Goal: Communication & Community: Share content

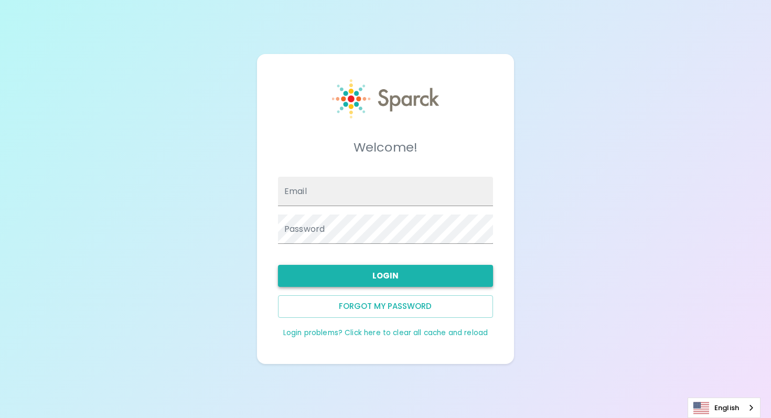
type input "jerianderson@theluxergroup.com"
click at [335, 273] on button "Login" at bounding box center [385, 276] width 215 height 22
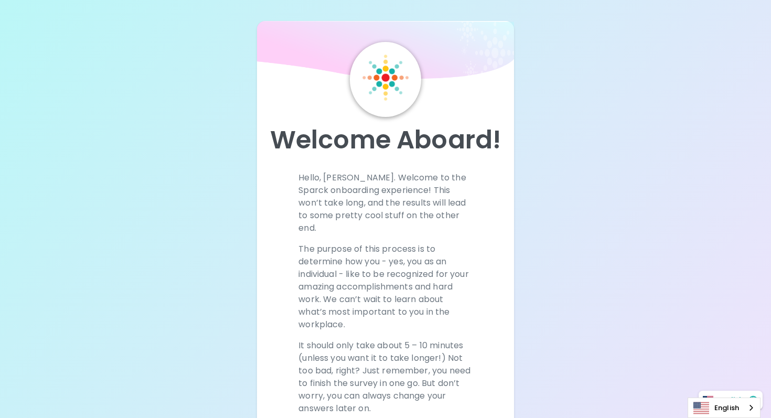
scroll to position [153, 0]
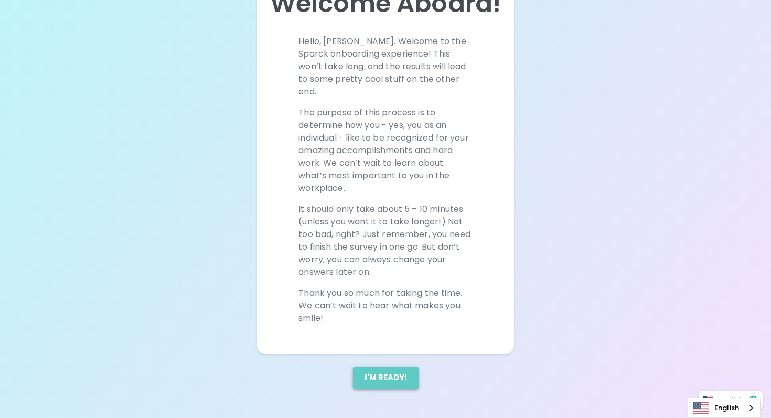
click at [393, 374] on button "I'm ready!" at bounding box center [386, 378] width 66 height 22
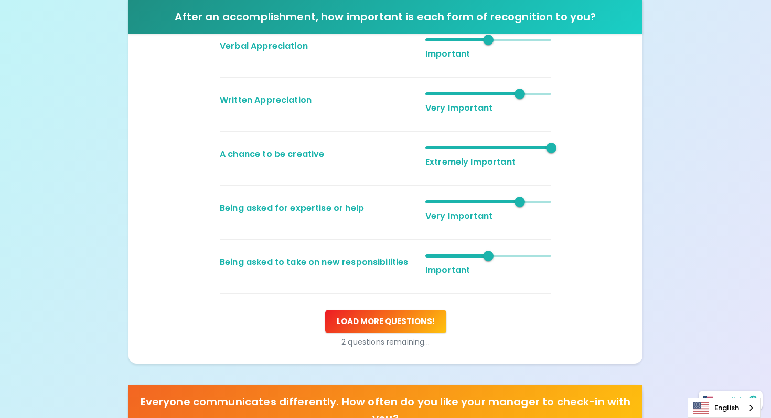
scroll to position [382, 0]
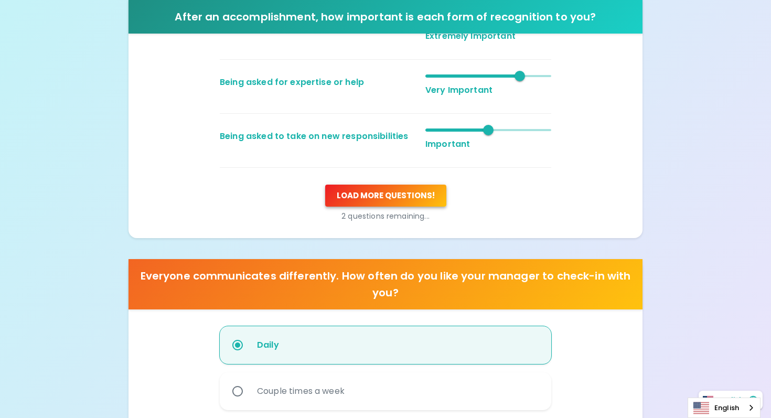
click at [405, 202] on button "Load more questions !" at bounding box center [385, 196] width 121 height 22
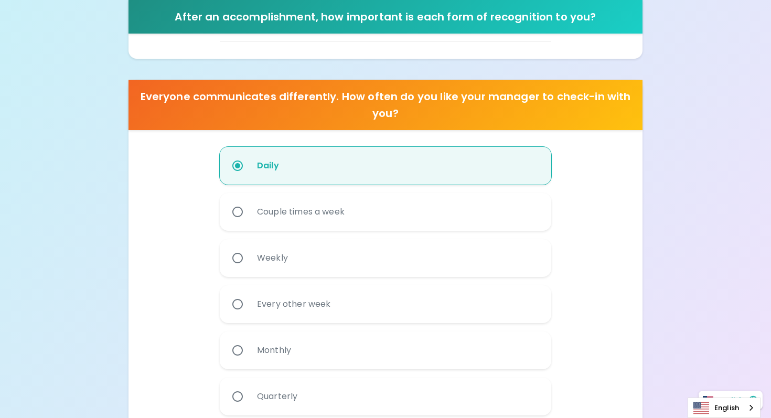
scroll to position [762, 0]
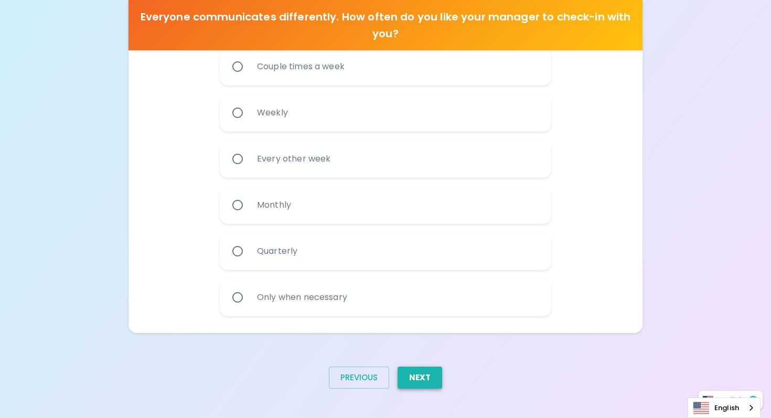
click at [420, 380] on button "Next" at bounding box center [420, 378] width 45 height 22
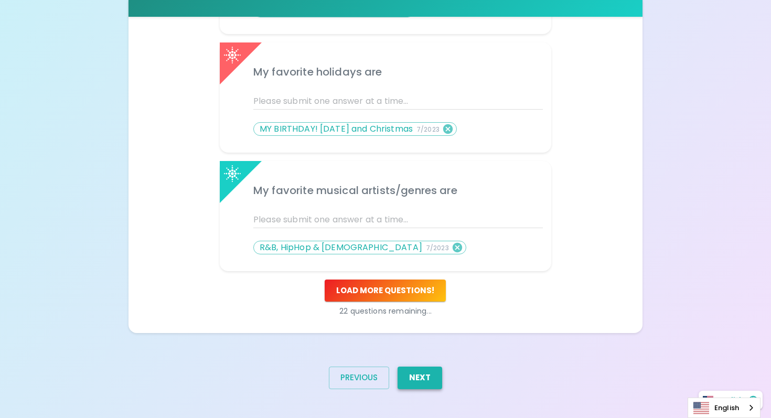
click at [420, 381] on button "Next" at bounding box center [420, 378] width 45 height 22
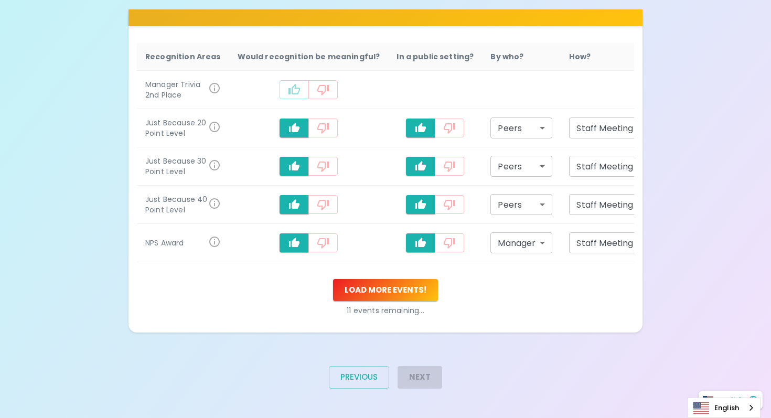
scroll to position [291, 0]
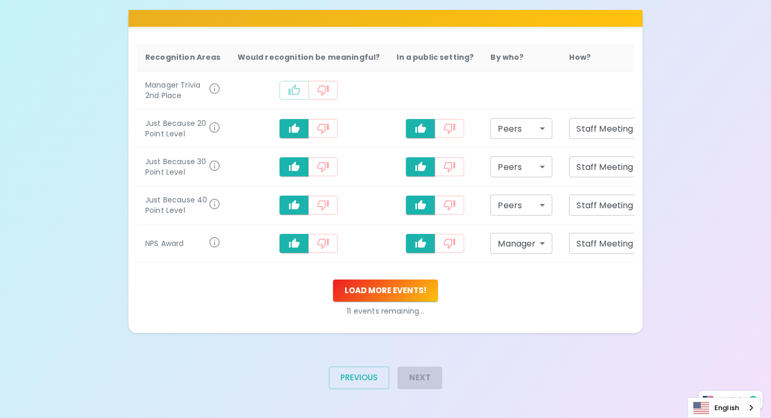
click at [421, 384] on div "Next" at bounding box center [415, 381] width 53 height 47
click at [388, 284] on button "Load more events !" at bounding box center [385, 291] width 105 height 22
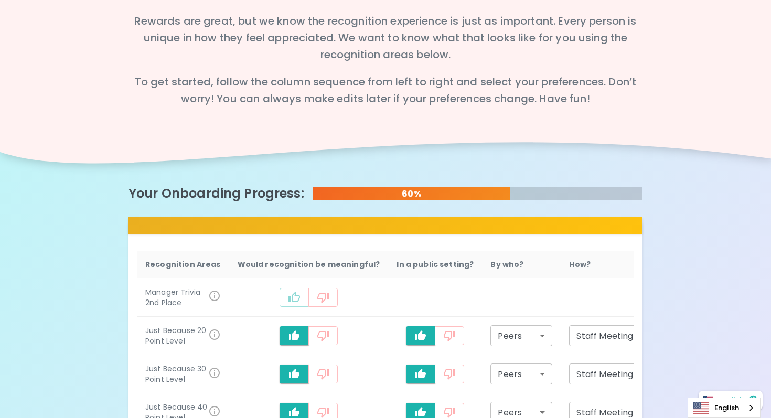
scroll to position [192, 0]
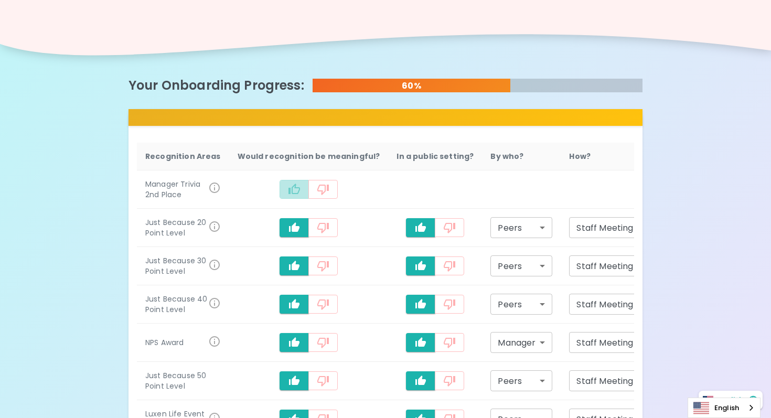
click at [290, 187] on icon "recognition-497" at bounding box center [294, 189] width 13 height 13
click at [317, 194] on icon "recognition-497" at bounding box center [323, 189] width 13 height 13
click at [292, 185] on button "recognition-497" at bounding box center [294, 189] width 29 height 19
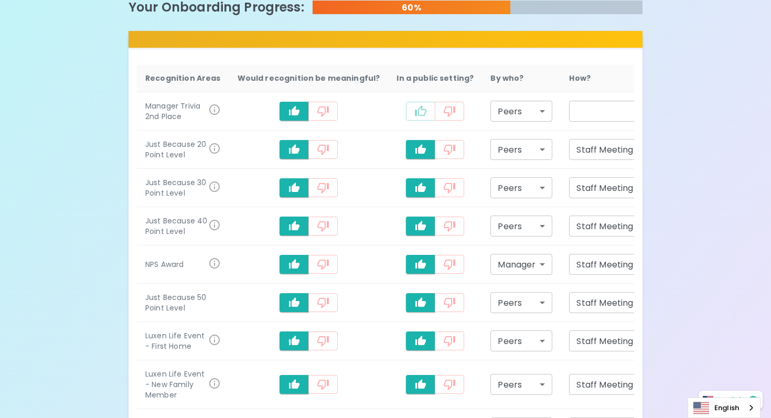
scroll to position [311, 0]
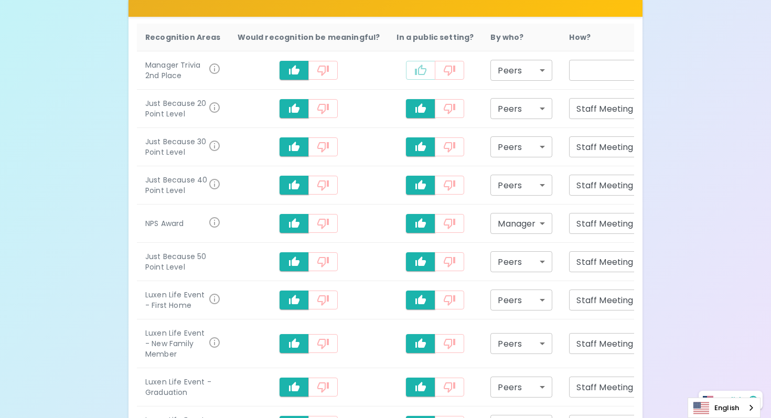
click at [323, 65] on button "recognition-497" at bounding box center [322, 70] width 29 height 19
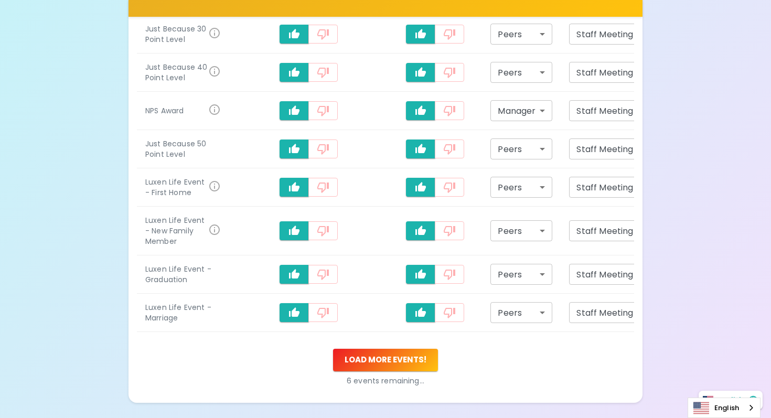
scroll to position [494, 0]
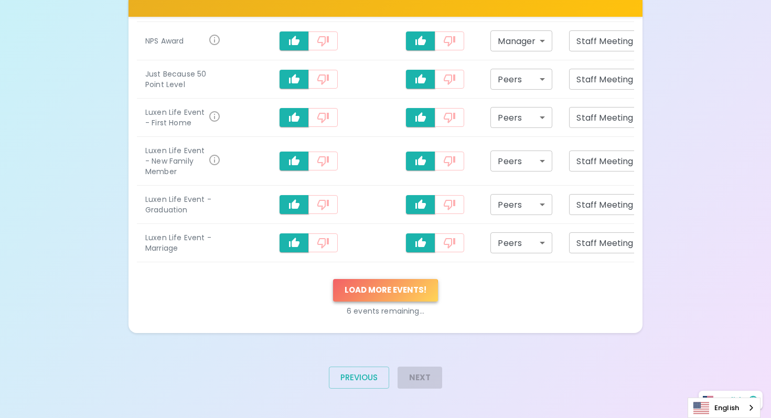
click at [383, 291] on button "Load more events !" at bounding box center [385, 290] width 105 height 22
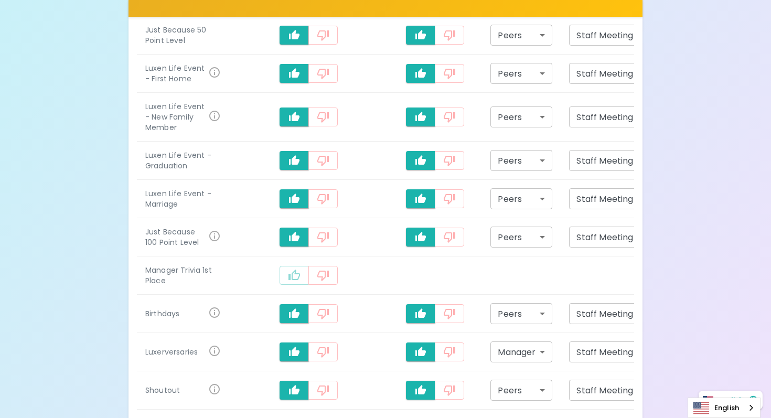
scroll to position [560, 0]
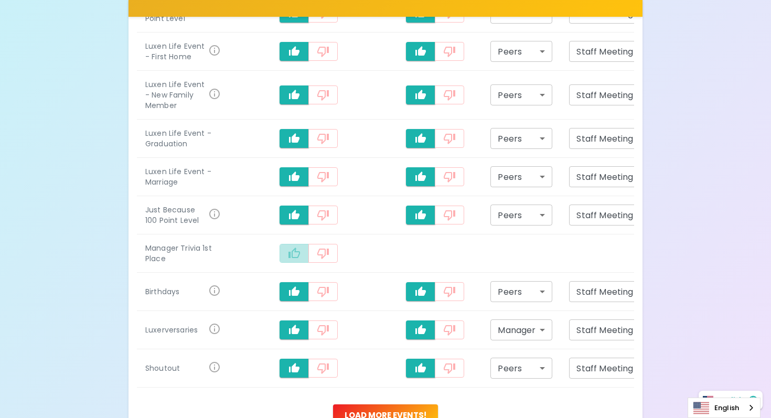
click at [288, 256] on icon "recognition-497" at bounding box center [294, 253] width 12 height 10
click at [415, 257] on icon "recognition-497" at bounding box center [421, 253] width 12 height 10
type input "staff_meeting"
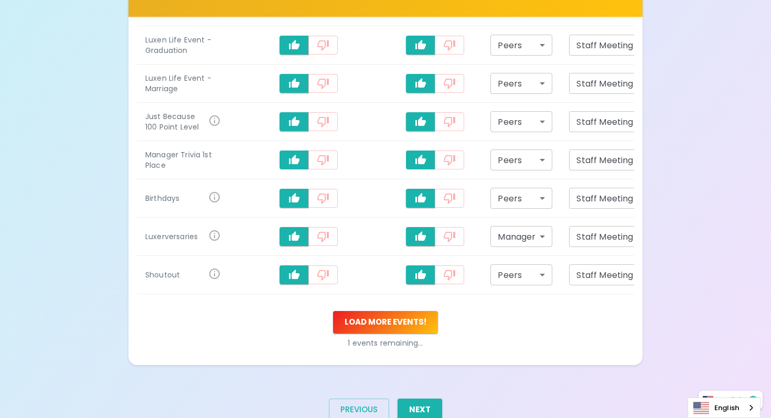
scroll to position [656, 0]
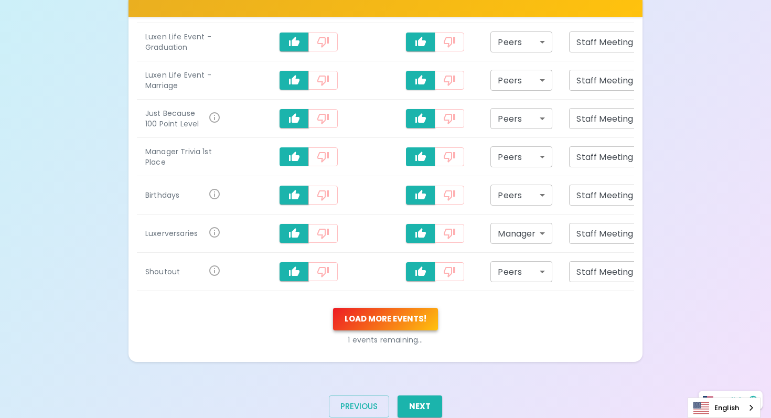
click at [390, 321] on button "Load more events !" at bounding box center [385, 319] width 105 height 22
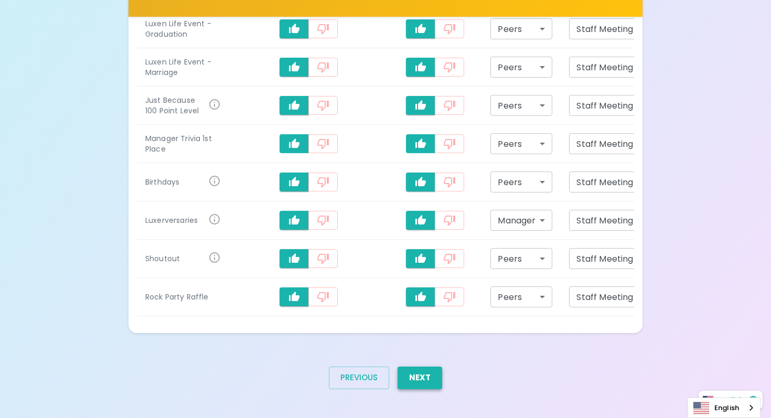
click at [423, 372] on button "Next" at bounding box center [420, 378] width 45 height 22
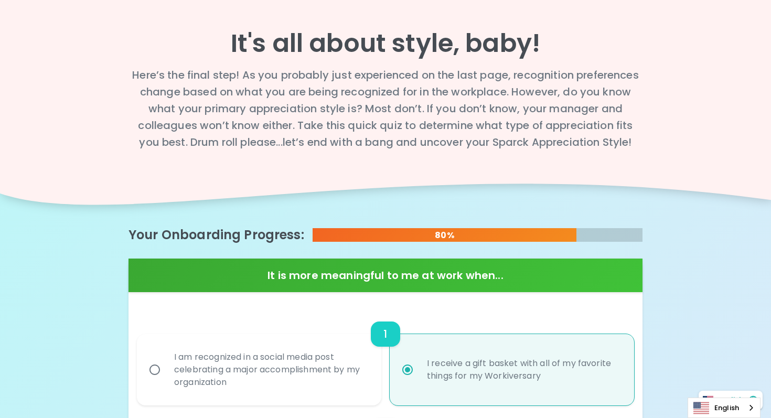
scroll to position [0, 0]
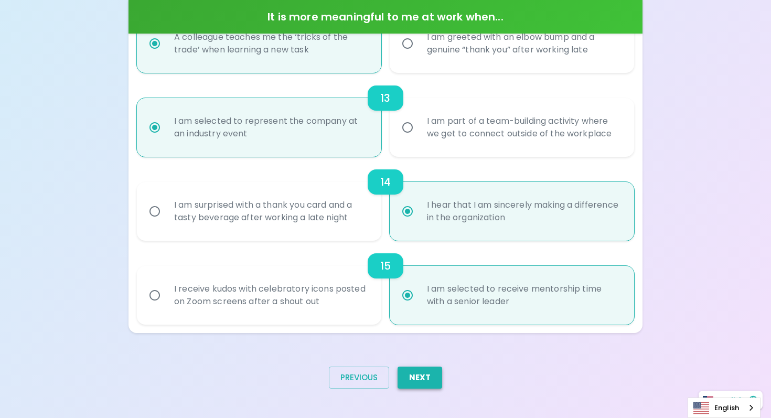
click at [423, 372] on button "Next" at bounding box center [420, 378] width 45 height 22
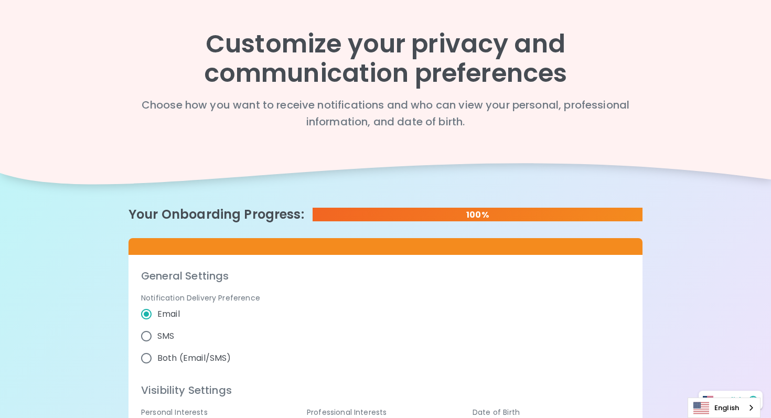
scroll to position [155, 0]
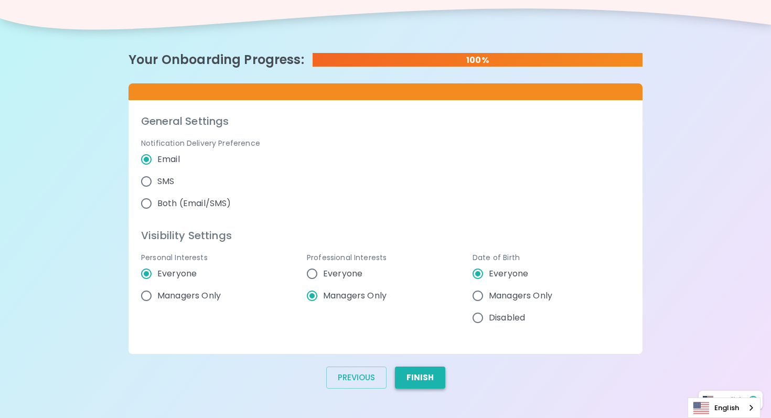
click at [423, 372] on button "Finish" at bounding box center [420, 378] width 50 height 22
radio input "false"
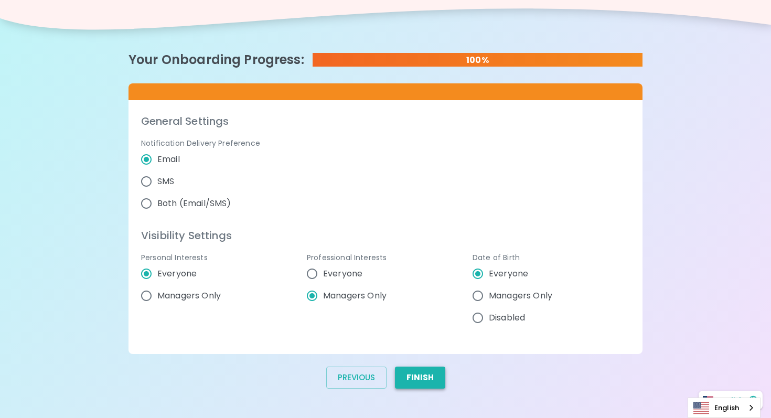
radio input "false"
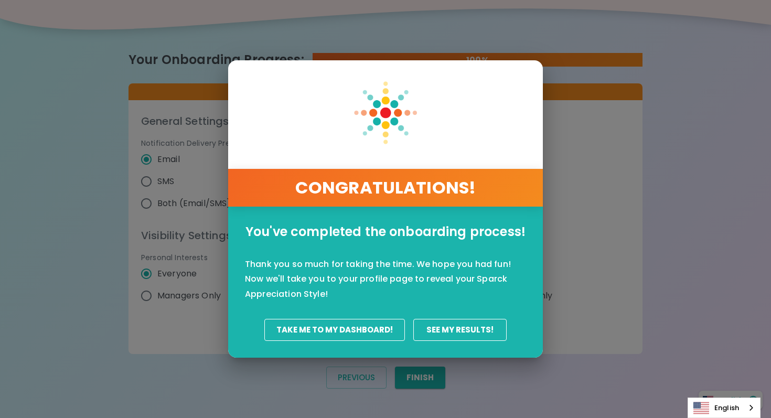
click at [375, 325] on button "Take Me To My Dashboard!" at bounding box center [334, 330] width 141 height 22
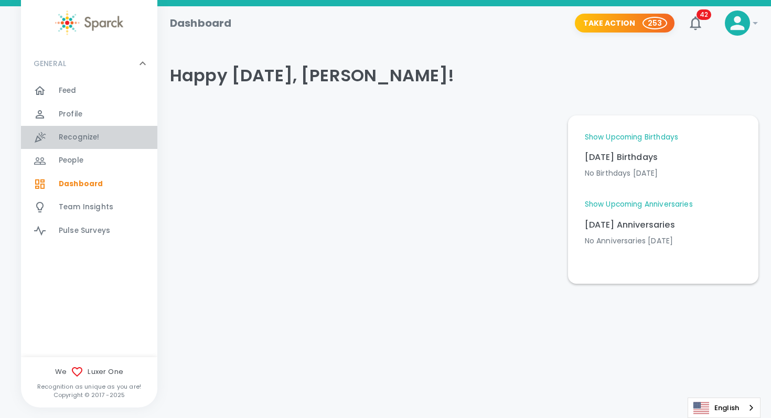
click at [94, 145] on div "Recognize! 0" at bounding box center [89, 137] width 136 height 23
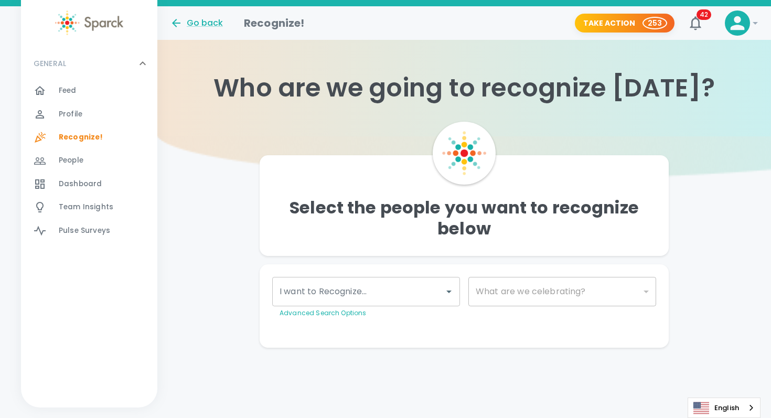
click at [406, 299] on input "I want to Recognize..." at bounding box center [358, 292] width 163 height 20
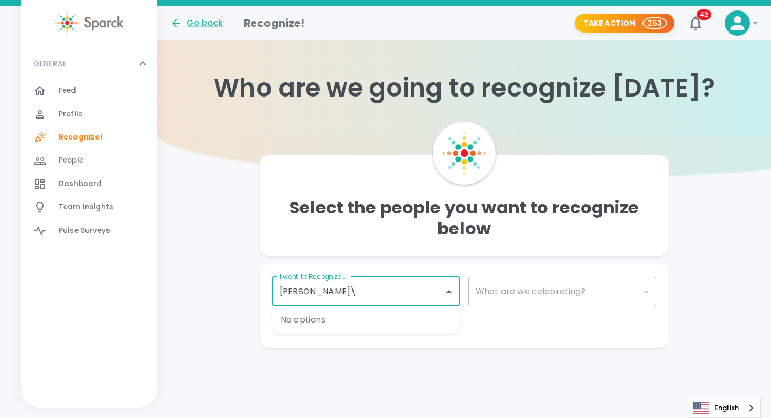
type input "[PERSON_NAME]"
click at [294, 327] on input "checkbox" at bounding box center [291, 323] width 20 height 20
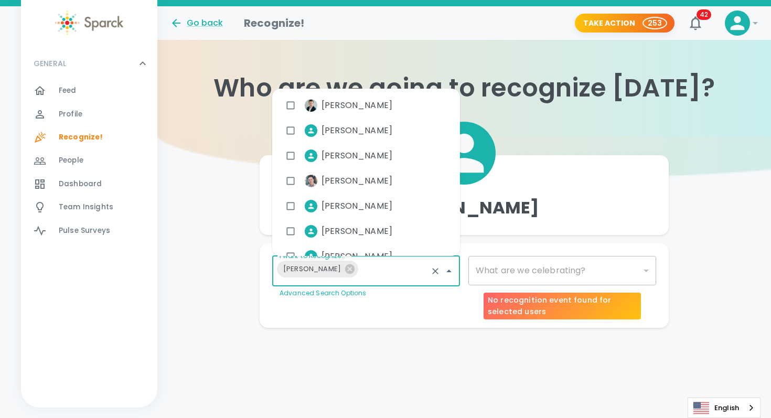
click at [500, 276] on div "​" at bounding box center [562, 270] width 188 height 29
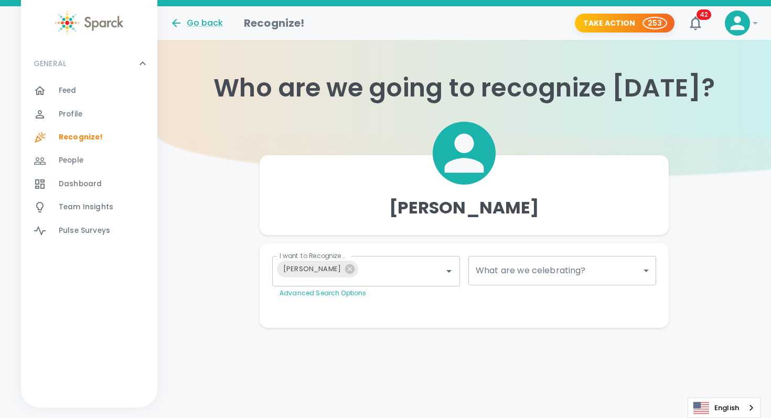
click at [498, 269] on div "​" at bounding box center [562, 270] width 188 height 29
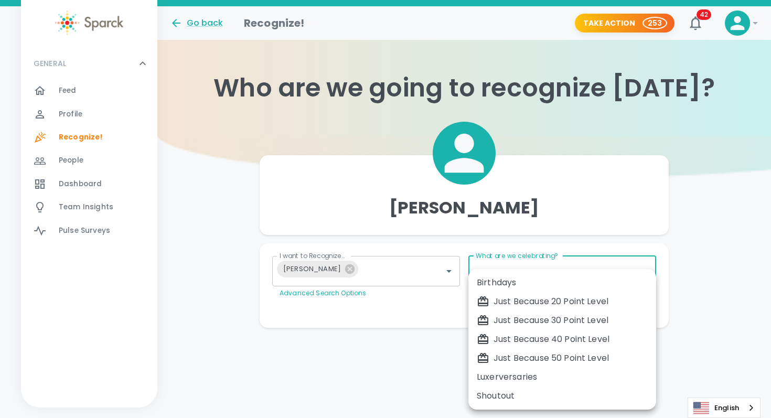
click at [498, 269] on body "Skip Navigation Go back Recognize! Take Action 253 42 ! GENERAL 0 Feed 0 Profil…" at bounding box center [385, 185] width 771 height 370
click at [504, 312] on li "Just Because 30 Point Level" at bounding box center [562, 320] width 188 height 19
type input "1696"
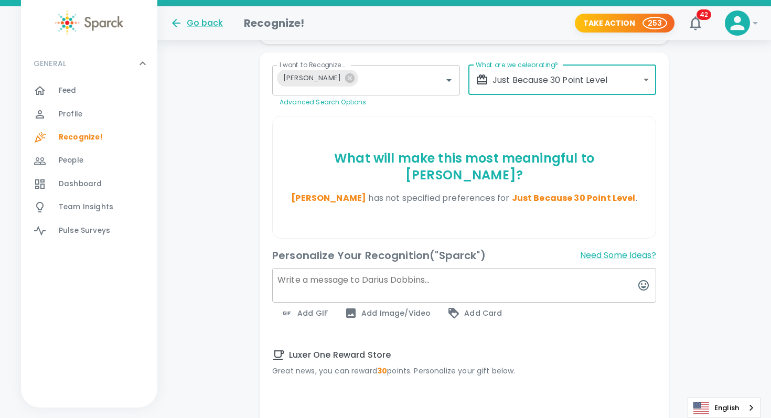
scroll to position [202, 0]
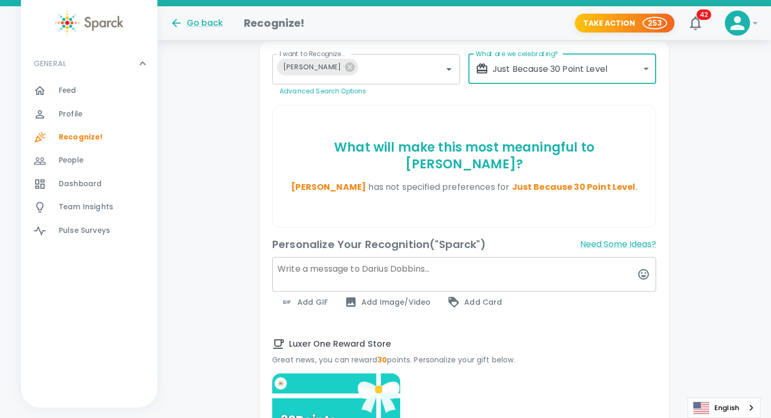
click at [431, 257] on textarea at bounding box center [464, 274] width 384 height 35
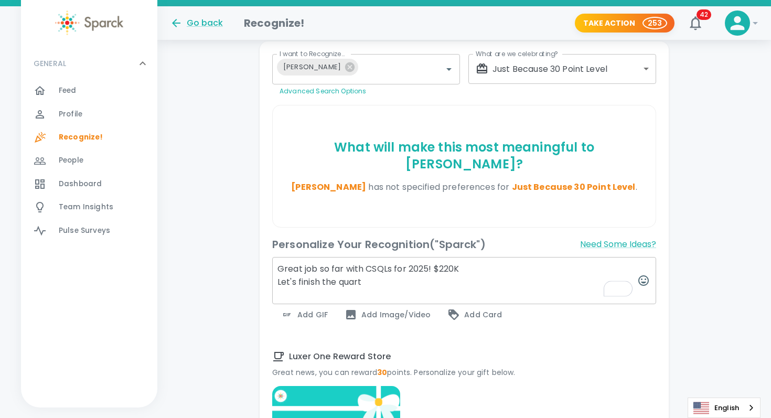
drag, startPoint x: 370, startPoint y: 267, endPoint x: 260, endPoint y: 265, distance: 110.2
click at [260, 265] on div "I want to Recognize... [PERSON_NAME] I want to Recognize... Advanced Search Opt…" at bounding box center [464, 338] width 409 height 595
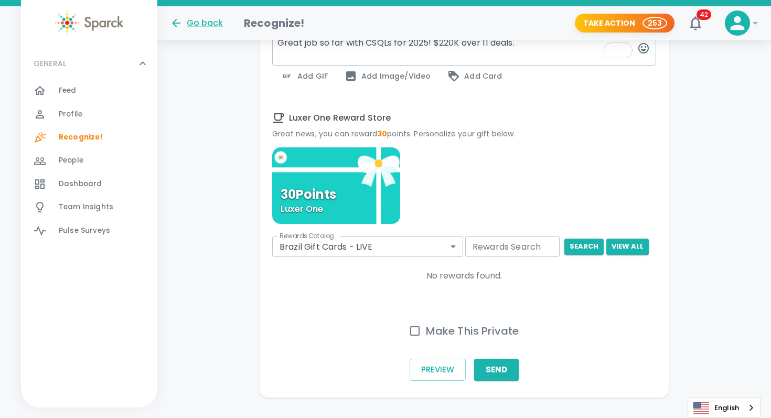
scroll to position [429, 0]
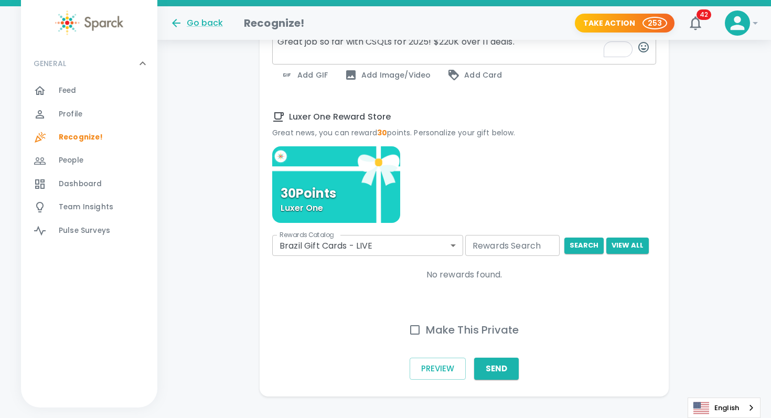
type textarea "Great job so far with CSQLs for 2025! $220K over 11 deals."
click at [338, 238] on body "Skip Navigation Go back Recognize! Take Action 253 42 ! GENERAL 0 Feed 0 Profil…" at bounding box center [385, 4] width 771 height 867
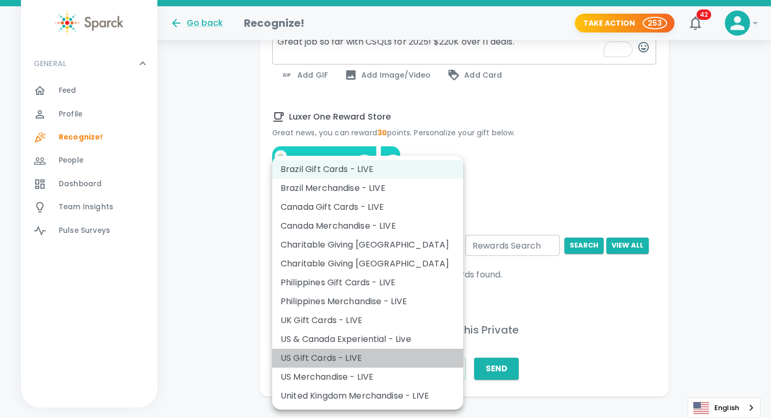
click at [339, 353] on li "US Gift Cards - LIVE" at bounding box center [367, 358] width 191 height 19
type input "877"
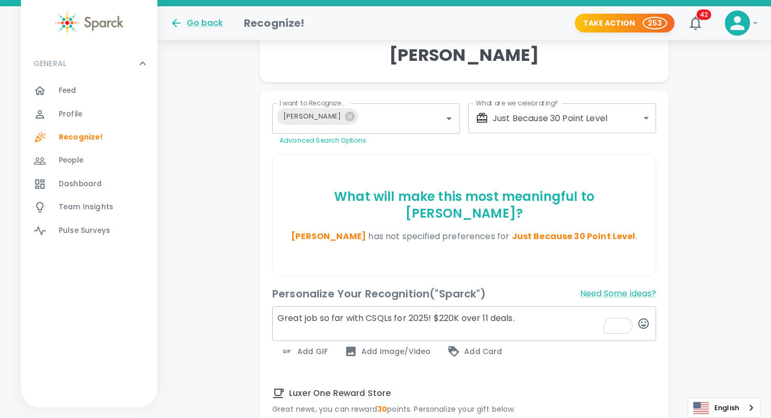
scroll to position [141, 0]
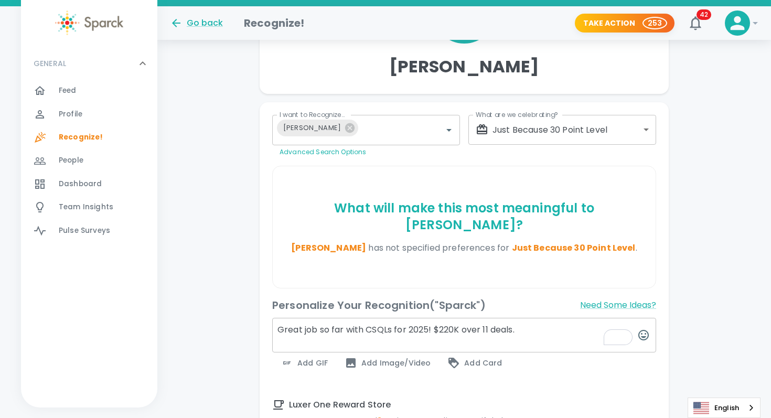
click at [536, 137] on body "Skip Navigation Go back Recognize! Take Action 253 42 ! GENERAL 0 Feed 0 Profil…" at bounding box center [385, 400] width 771 height 1083
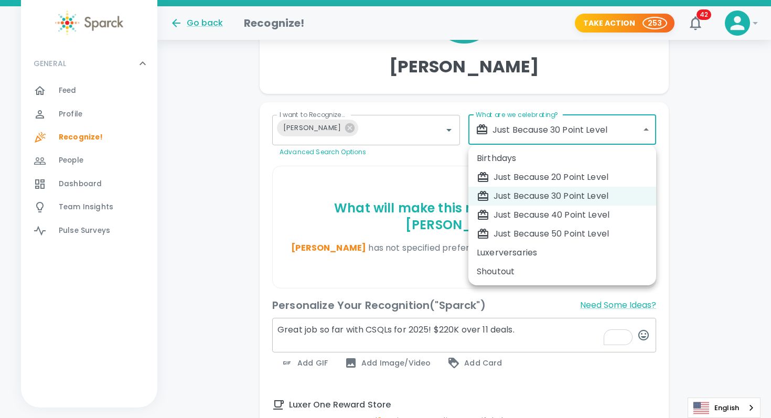
click at [540, 236] on div "Just Because 50 Point Level" at bounding box center [562, 234] width 171 height 13
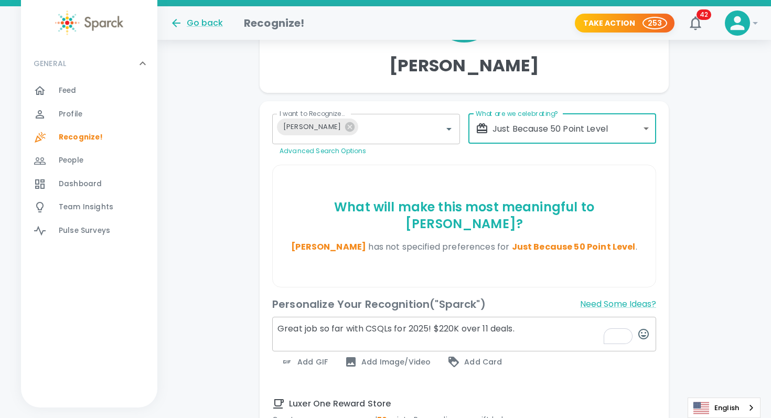
scroll to position [117, 0]
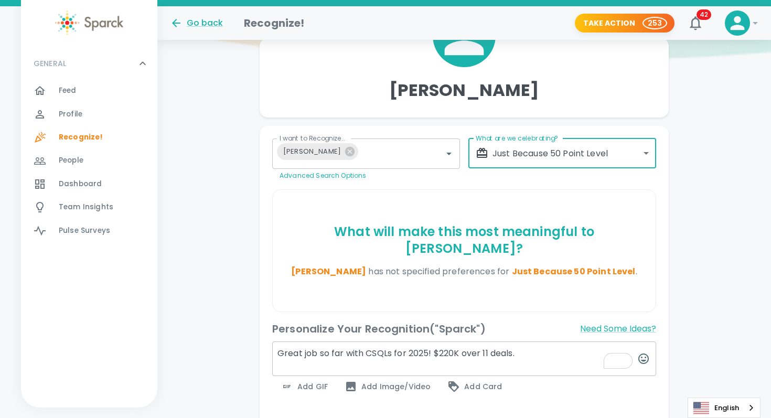
click at [556, 151] on body "Skip Navigation Go back Recognize! Take Action 253 42 ! GENERAL 0 Feed 0 Profil…" at bounding box center [385, 316] width 771 height 867
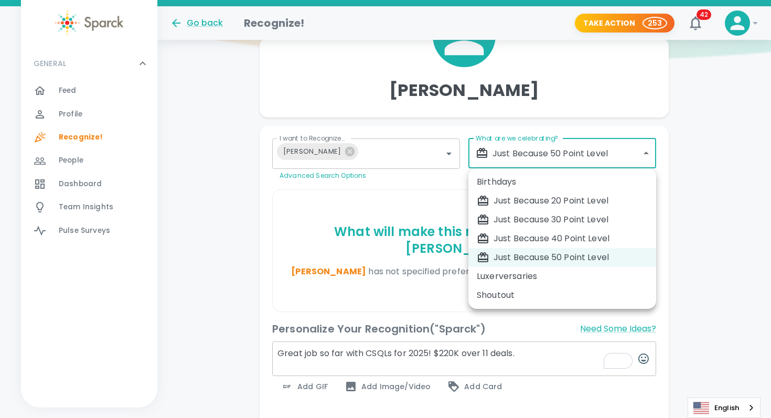
click at [541, 240] on div "Just Because 40 Point Level" at bounding box center [562, 238] width 171 height 13
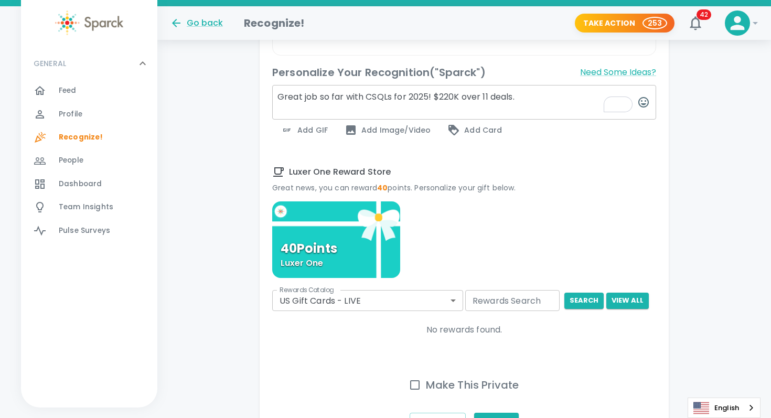
scroll to position [405, 0]
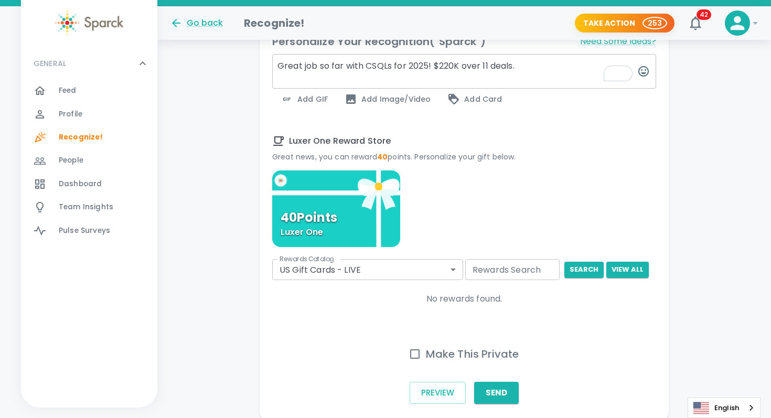
click at [449, 242] on body "Skip Navigation Go back Recognize! Take Action 253 42 ! GENERAL 0 Feed 0 Profil…" at bounding box center [385, 28] width 771 height 867
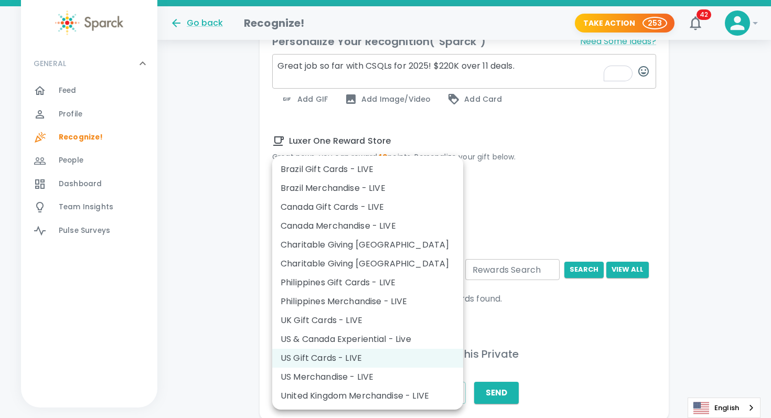
click at [545, 254] on div at bounding box center [385, 209] width 771 height 418
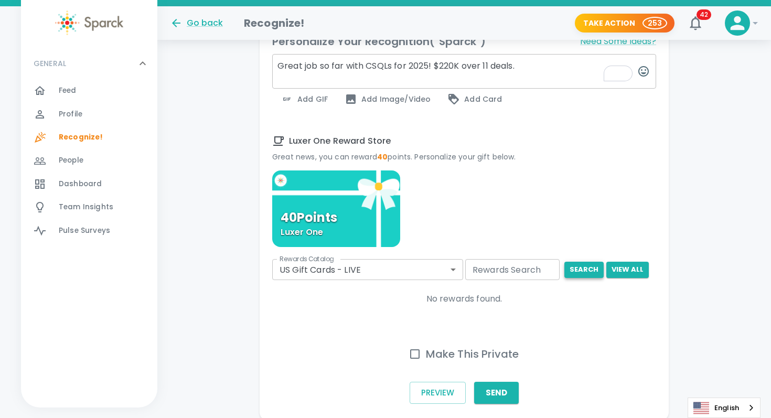
click at [589, 262] on button "search" at bounding box center [583, 270] width 39 height 16
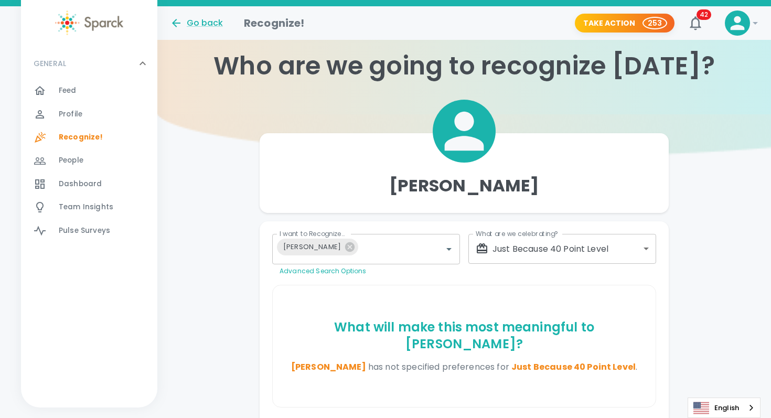
scroll to position [17, 0]
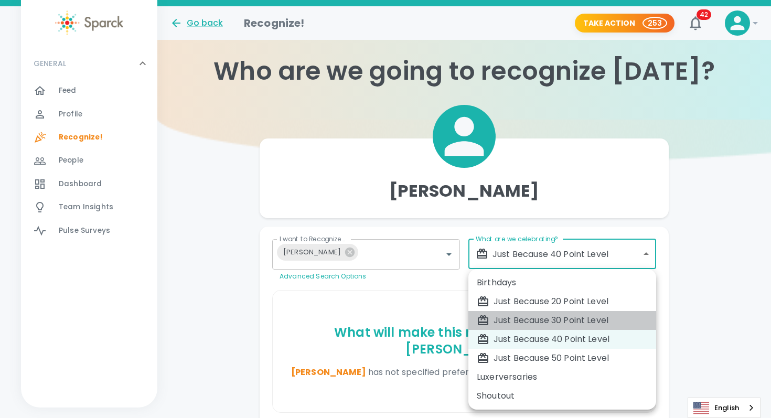
click at [521, 319] on div "Just Because 30 Point Level" at bounding box center [562, 320] width 171 height 13
type input "1696"
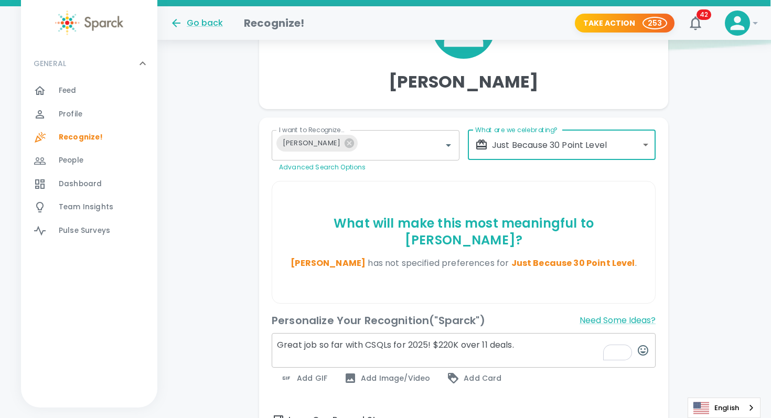
scroll to position [137, 1]
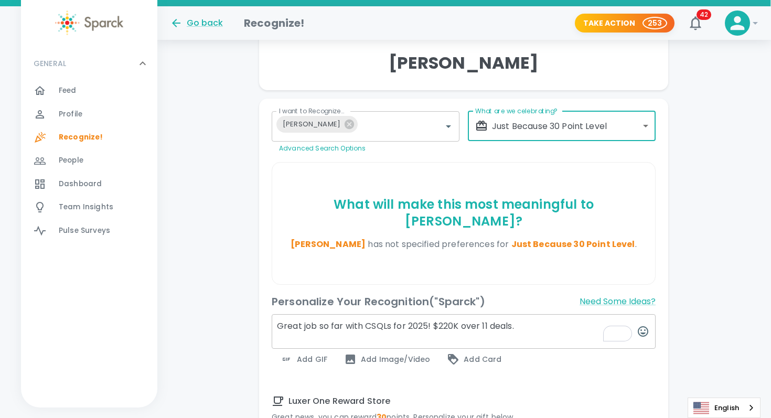
click at [515, 293] on div "Personalize Your Recognition ("Sparck") Need Some Ideas?" at bounding box center [464, 301] width 384 height 17
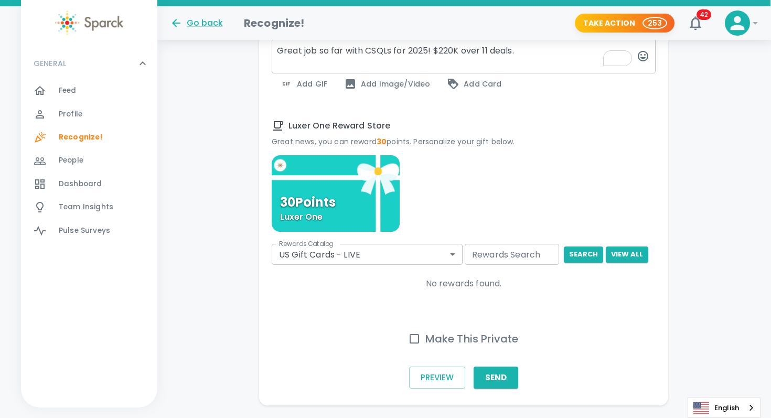
scroll to position [433, 1]
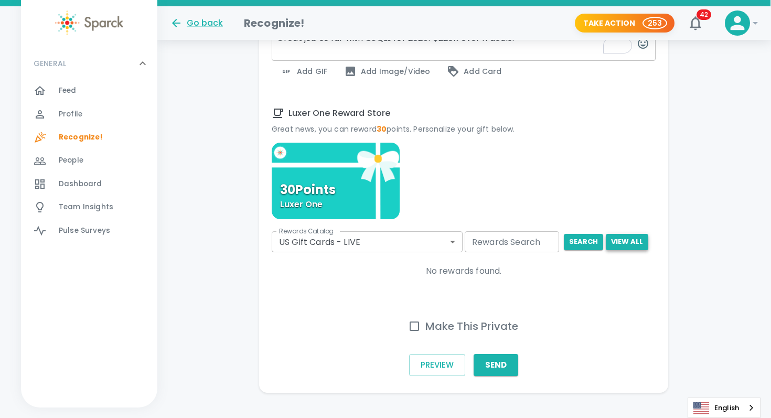
click at [624, 234] on button "View All" at bounding box center [627, 242] width 42 height 16
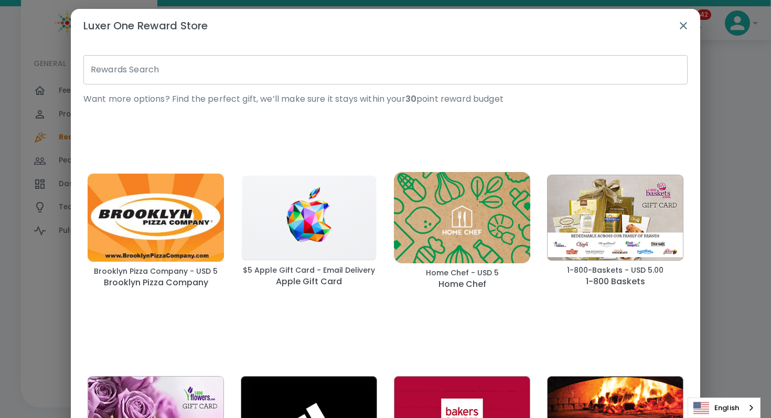
scroll to position [5, 0]
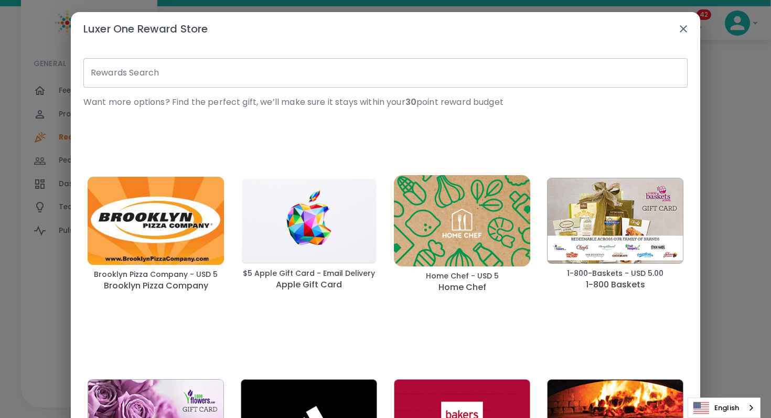
click at [680, 30] on icon "button" at bounding box center [683, 29] width 13 height 13
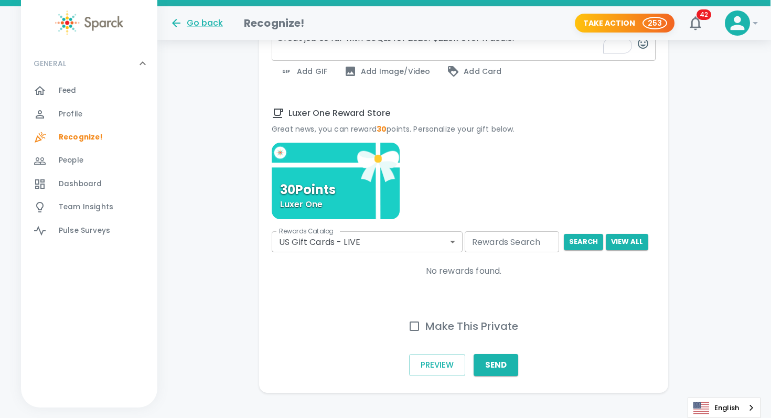
click at [501, 318] on h6 "Make This Private" at bounding box center [471, 326] width 93 height 17
click at [425, 315] on input "Make This Private" at bounding box center [414, 326] width 22 height 22
checkbox input "true"
click at [504, 354] on button "Send" at bounding box center [496, 365] width 45 height 22
